Goal: Task Accomplishment & Management: Complete application form

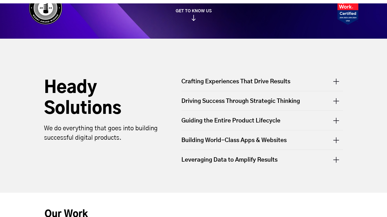
scroll to position [156, 0]
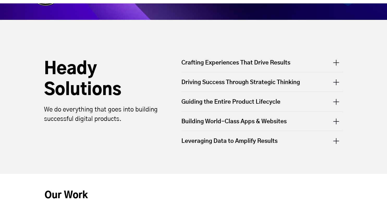
click at [333, 63] on div "Crafting Experiences That Drive Results" at bounding box center [263, 65] width 162 height 13
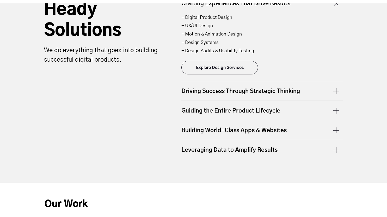
scroll to position [235, 0]
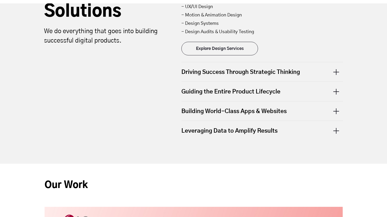
click at [332, 75] on div "Driving Success Through Strategic Thinking" at bounding box center [263, 71] width 162 height 19
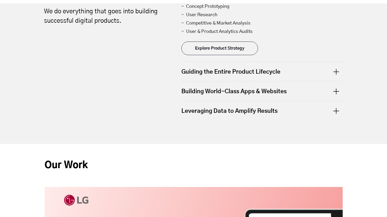
scroll to position [261, 0]
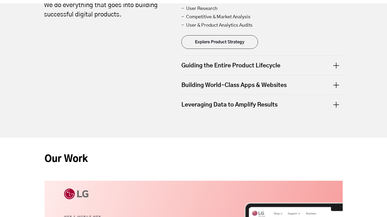
click at [336, 67] on div "Guiding the Entire Product Lifecycle" at bounding box center [263, 65] width 162 height 19
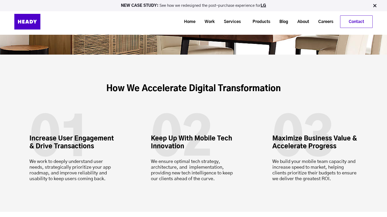
scroll to position [1595, 0]
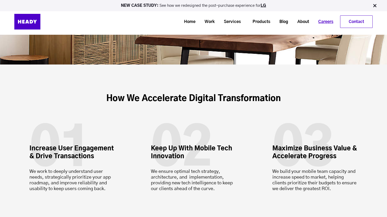
click at [328, 20] on link "Careers" at bounding box center [324, 22] width 24 height 10
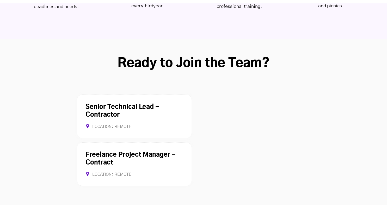
scroll to position [1383, 0]
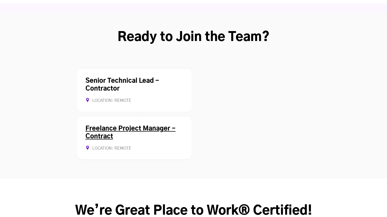
click at [148, 125] on link "Freelance Project Manager - Contract" at bounding box center [131, 132] width 90 height 14
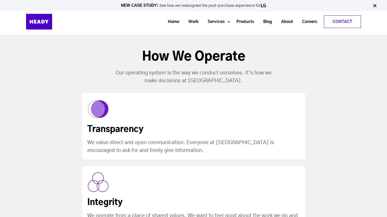
scroll to position [430, 0]
